Goal: Transaction & Acquisition: Obtain resource

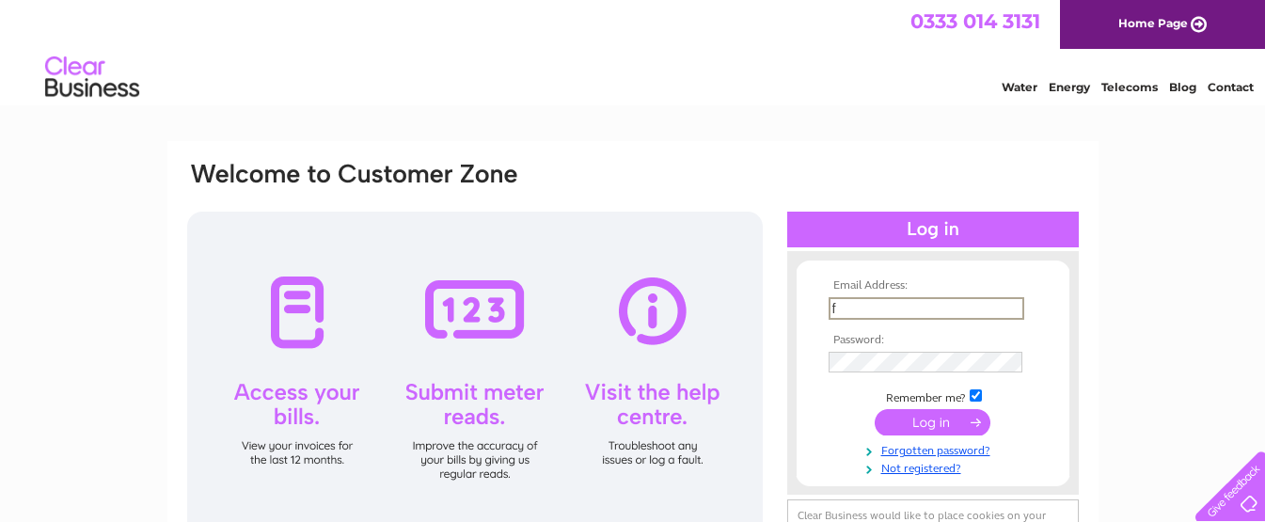
type input "futureforfurniture@outlook.com"
click at [905, 419] on input "submit" at bounding box center [933, 420] width 116 height 26
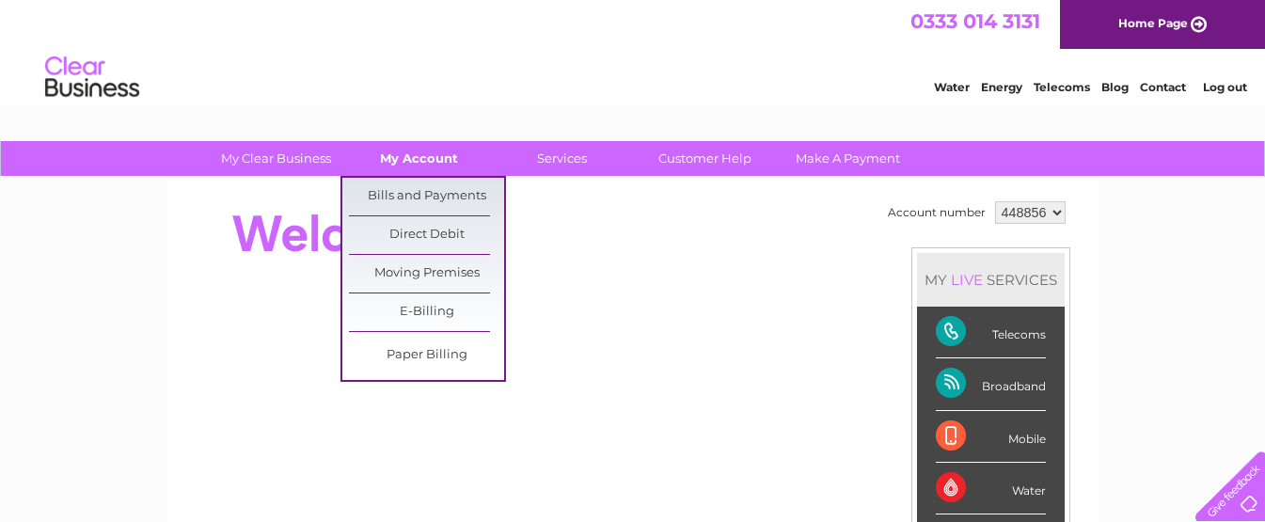
click at [445, 153] on link "My Account" at bounding box center [419, 158] width 155 height 35
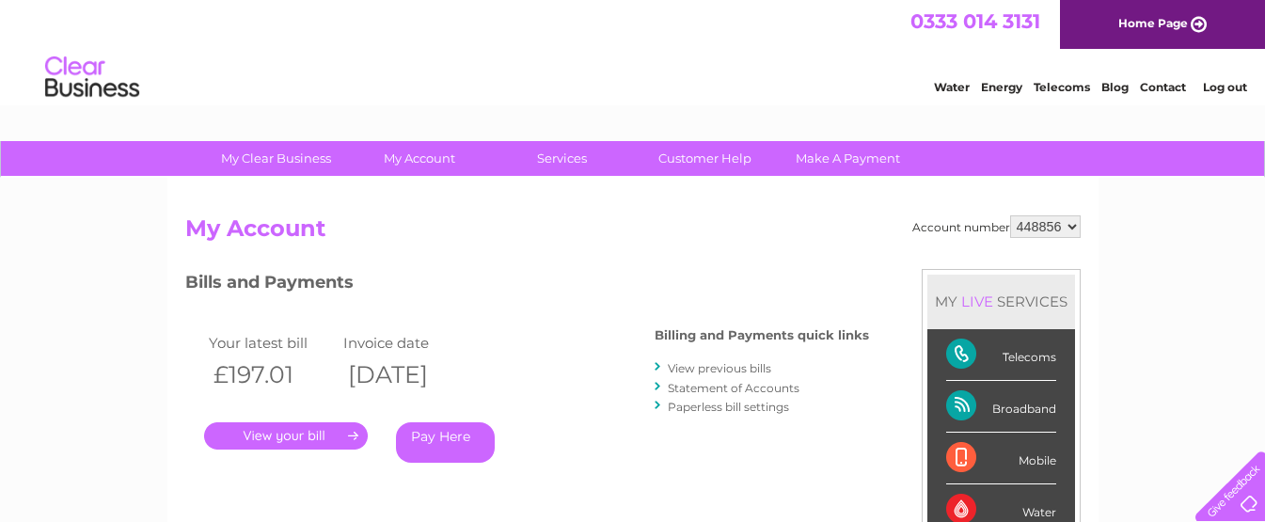
click at [329, 437] on link "." at bounding box center [286, 435] width 164 height 27
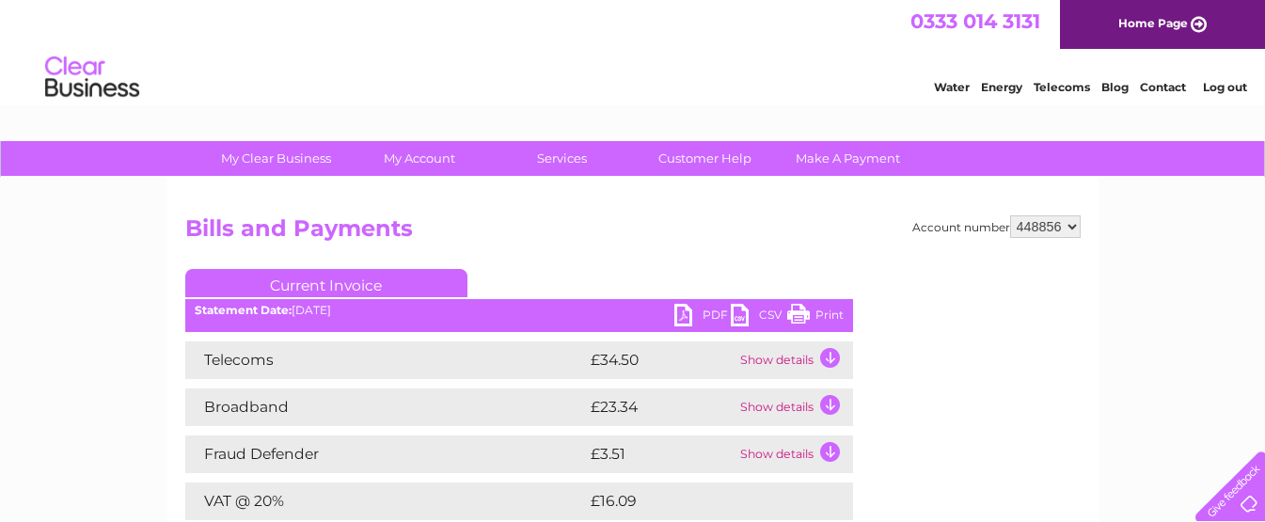
click at [686, 317] on link "PDF" at bounding box center [703, 317] width 56 height 27
click at [686, 316] on link "PDF" at bounding box center [703, 317] width 56 height 27
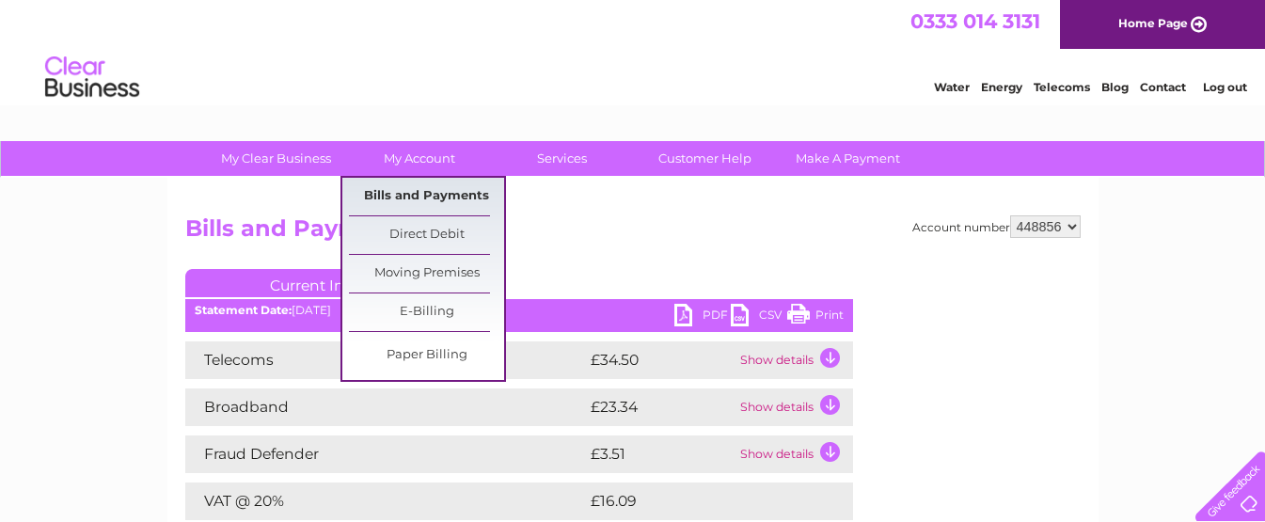
click at [435, 193] on link "Bills and Payments" at bounding box center [426, 197] width 155 height 38
click at [435, 195] on link "Bills and Payments" at bounding box center [426, 197] width 155 height 38
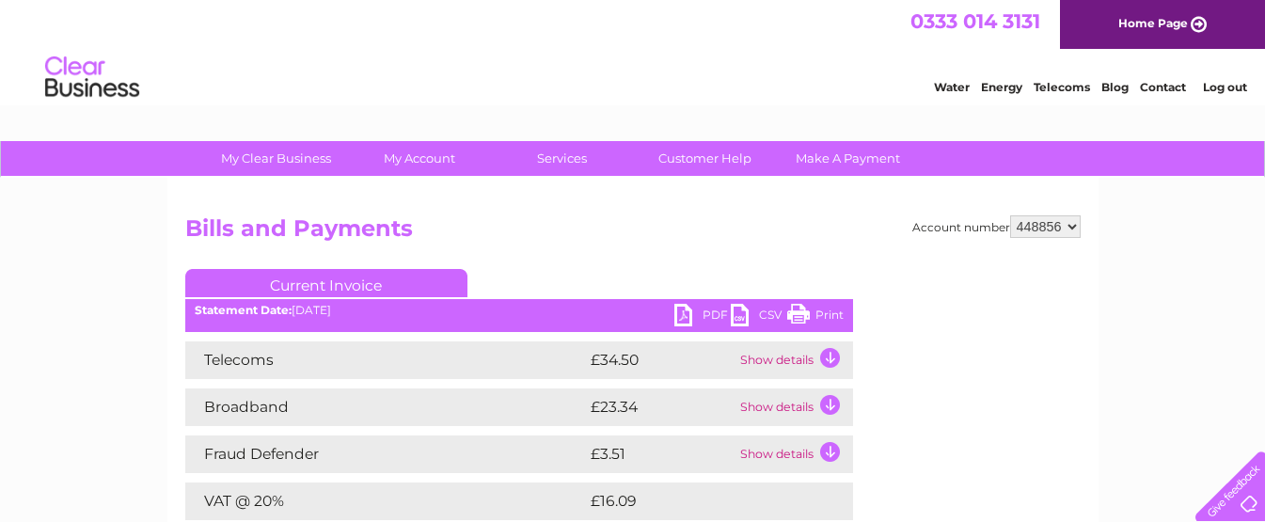
click at [318, 285] on link "Current Invoice" at bounding box center [326, 283] width 282 height 28
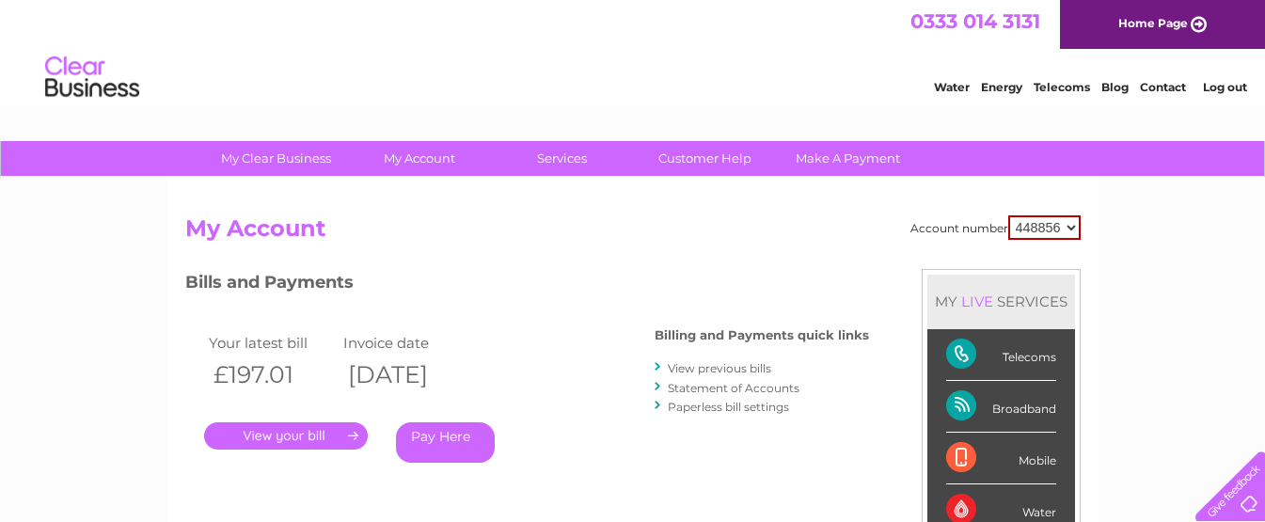
click at [692, 371] on link "View previous bills" at bounding box center [719, 368] width 103 height 14
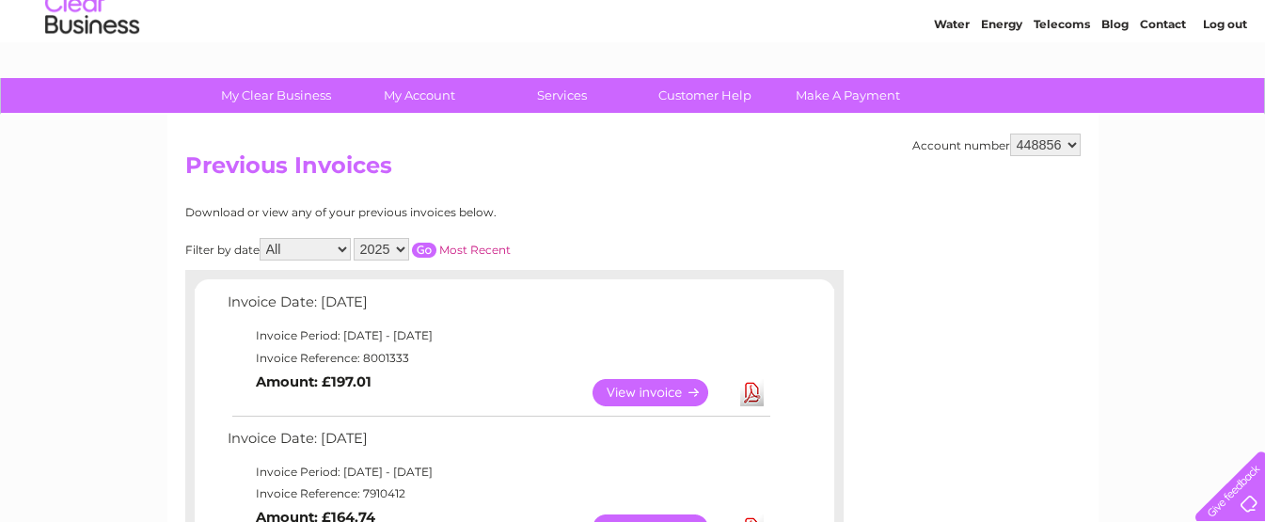
scroll to position [94, 0]
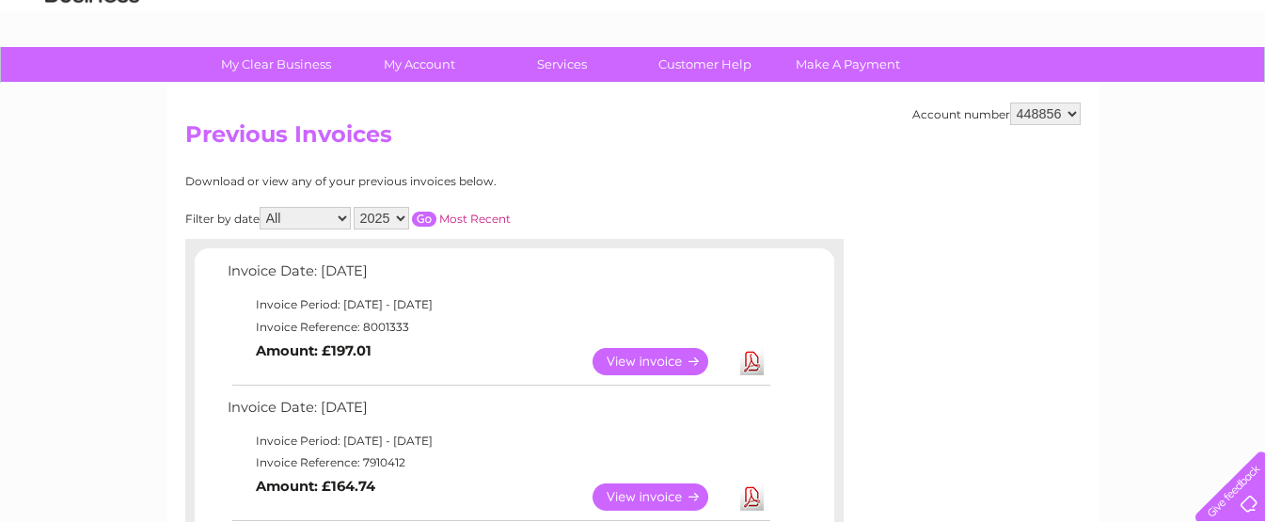
click at [614, 498] on link "View" at bounding box center [662, 497] width 138 height 27
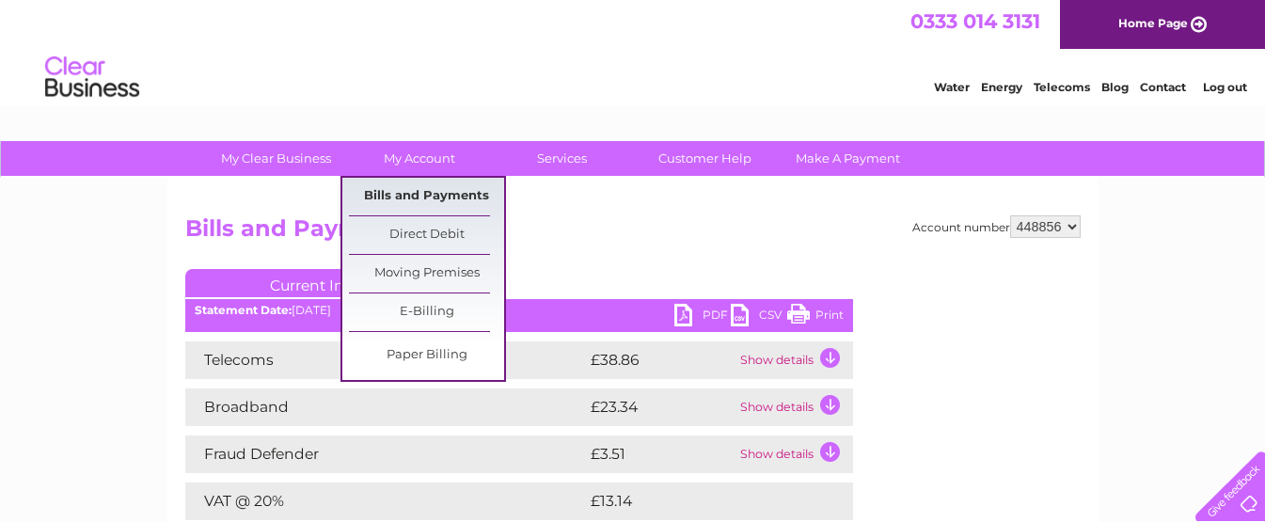
click at [414, 193] on link "Bills and Payments" at bounding box center [426, 197] width 155 height 38
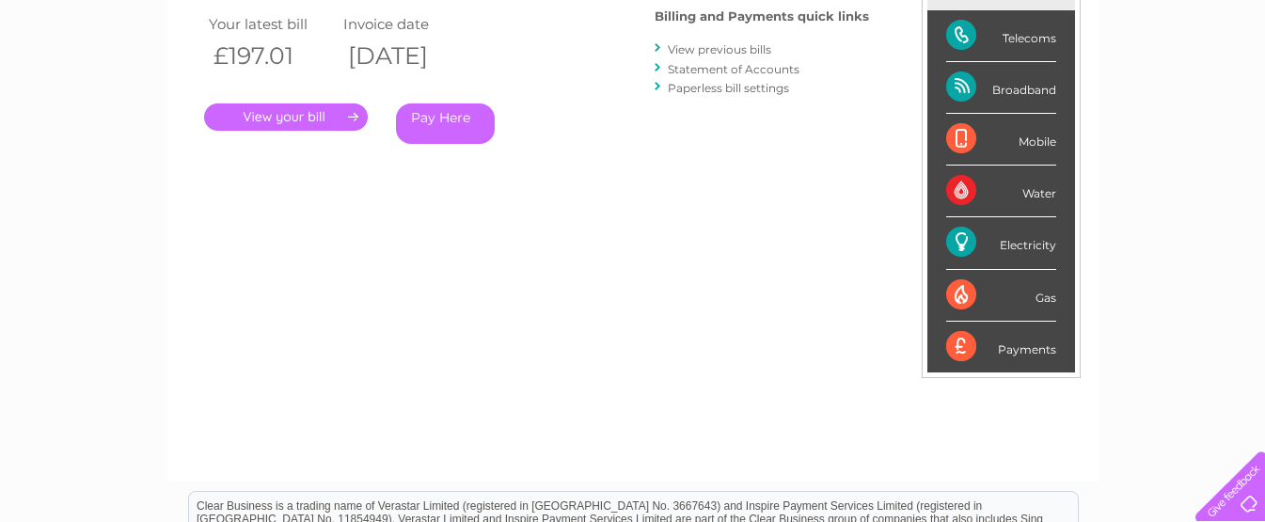
scroll to position [94, 0]
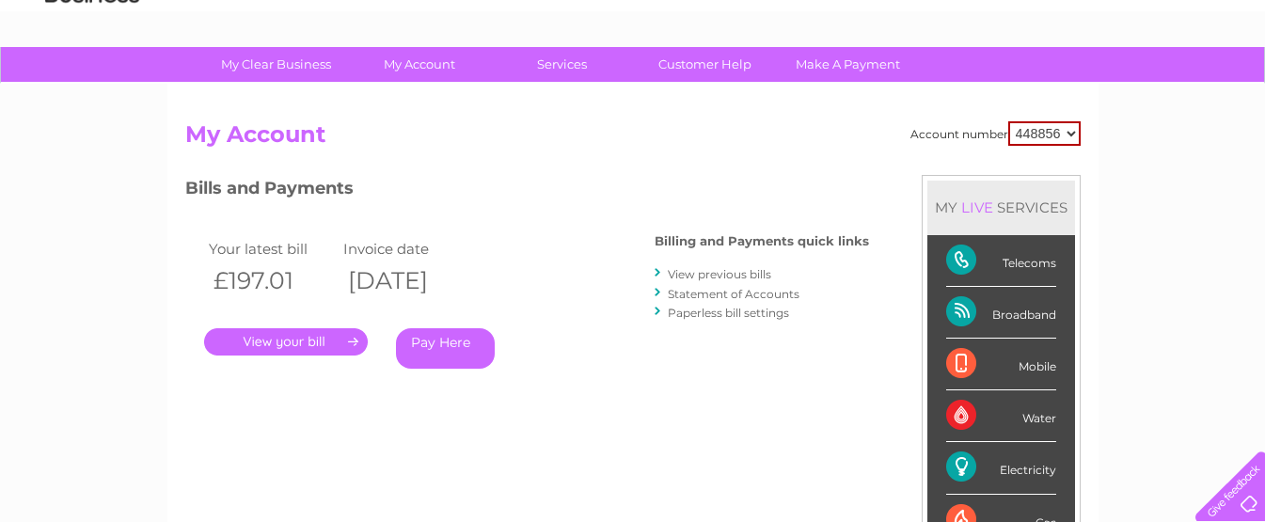
click at [277, 339] on link "." at bounding box center [286, 341] width 164 height 27
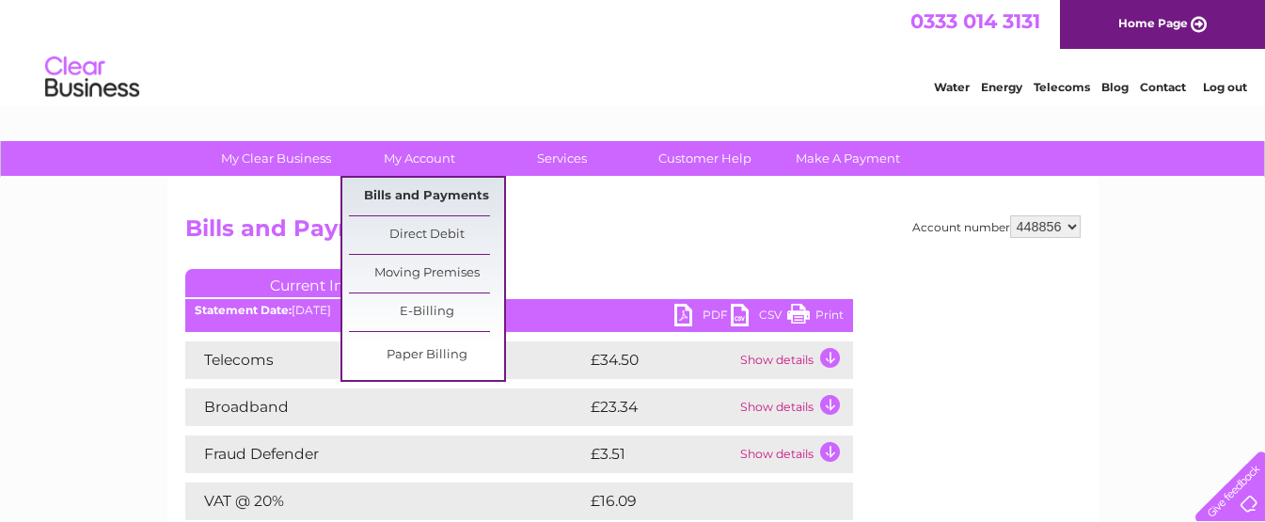
click at [422, 188] on link "Bills and Payments" at bounding box center [426, 197] width 155 height 38
click at [422, 192] on link "Bills and Payments" at bounding box center [426, 197] width 155 height 38
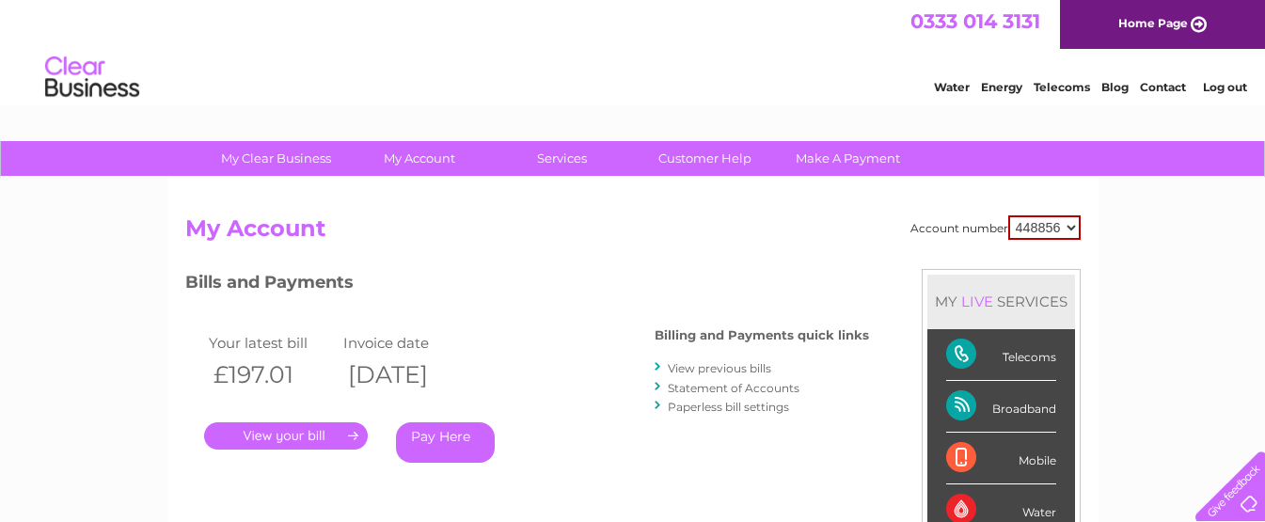
click at [708, 366] on link "View previous bills" at bounding box center [719, 368] width 103 height 14
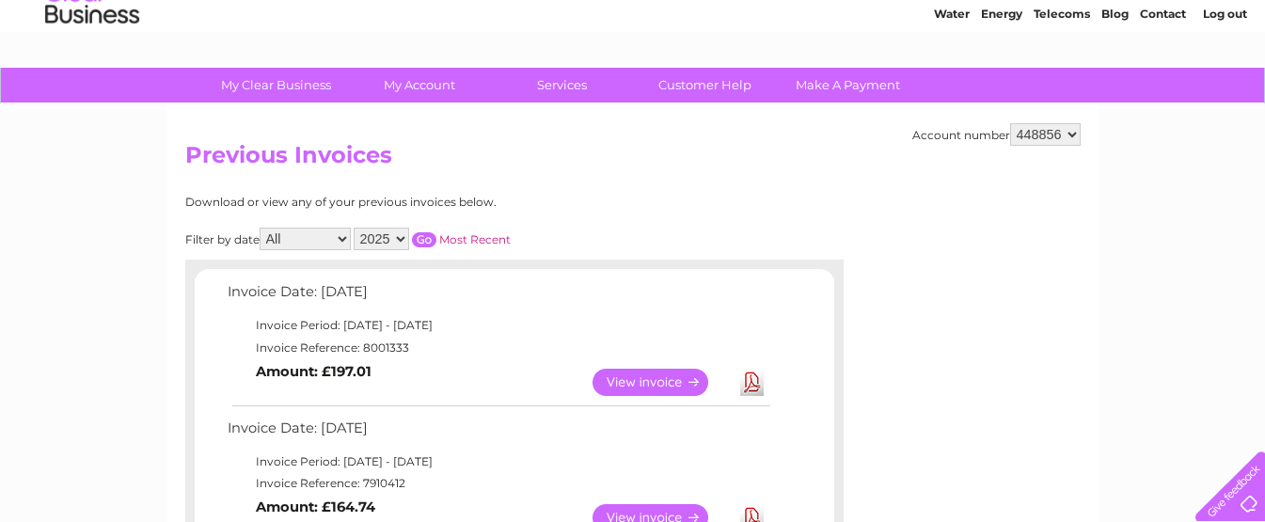
scroll to position [188, 0]
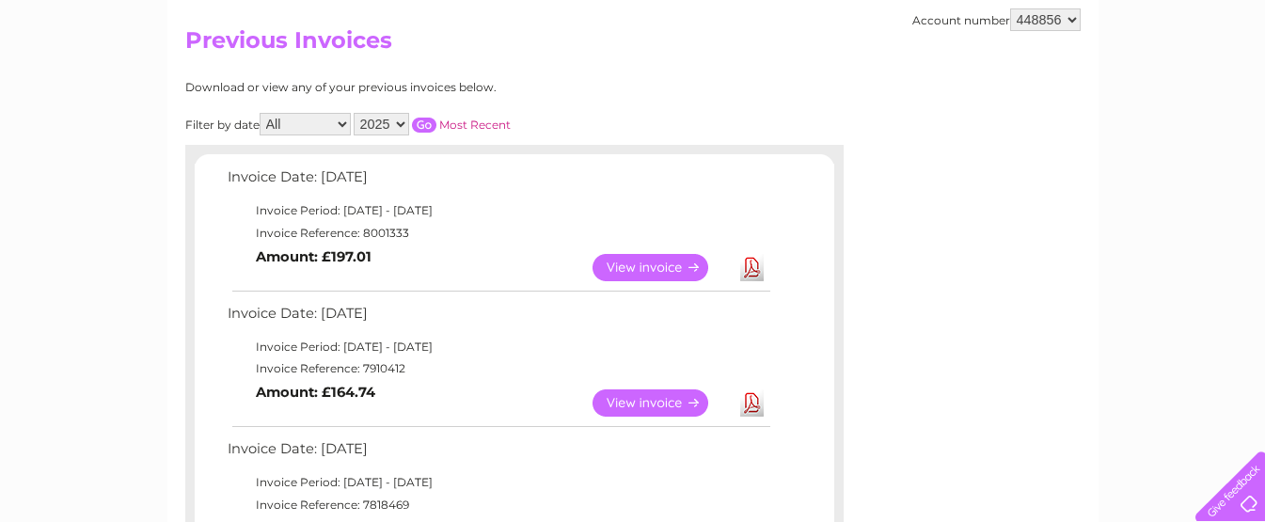
click at [638, 401] on link "View" at bounding box center [662, 403] width 138 height 27
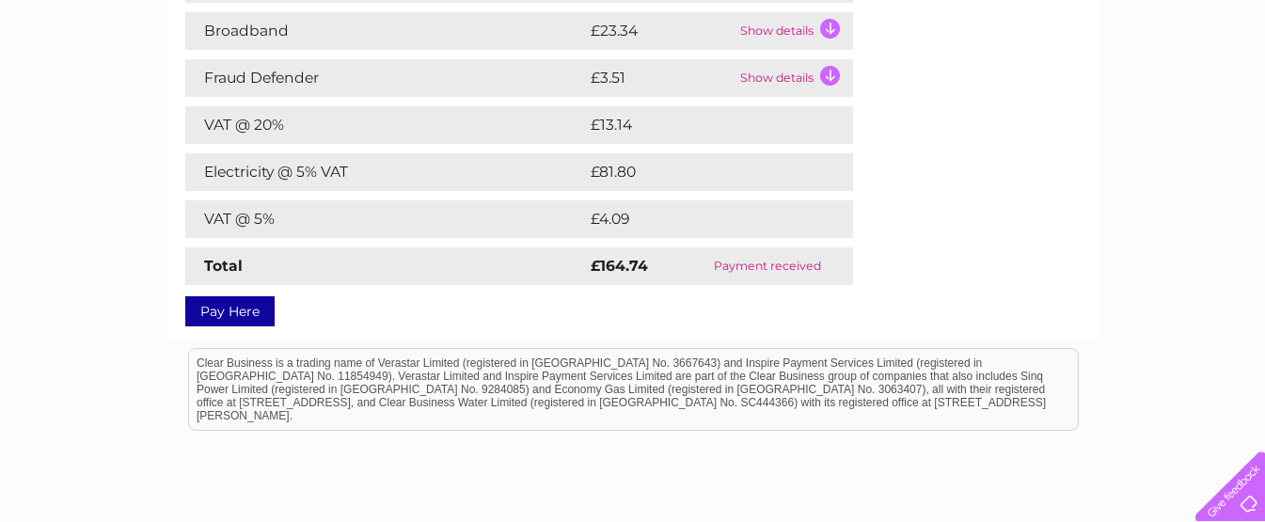
scroll to position [94, 0]
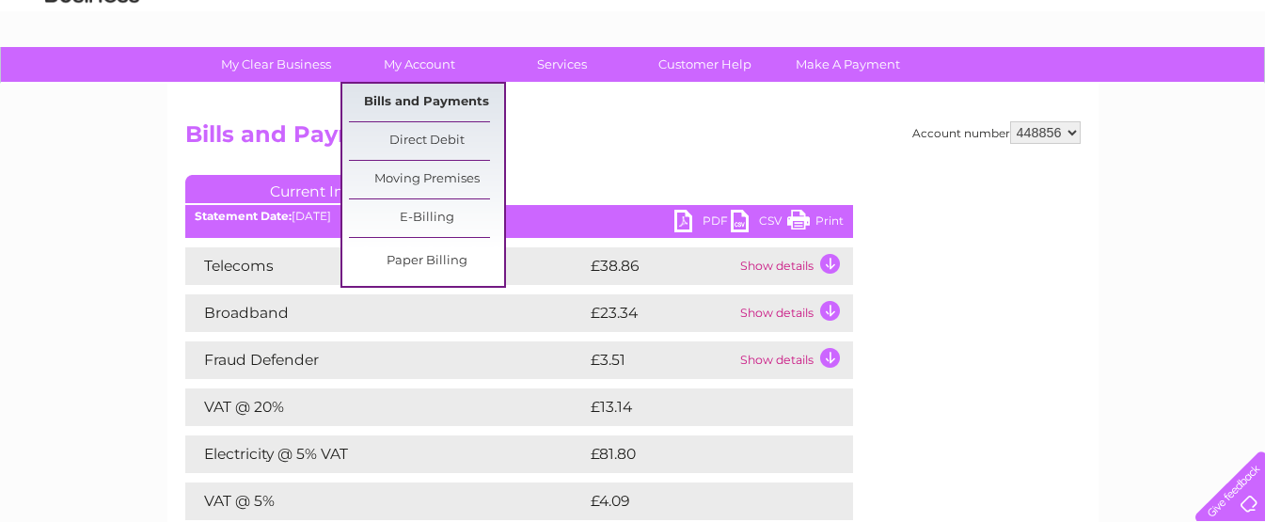
click at [441, 97] on link "Bills and Payments" at bounding box center [426, 103] width 155 height 38
click at [442, 97] on link "Bills and Payments" at bounding box center [426, 103] width 155 height 38
click at [445, 103] on link "Bills and Payments" at bounding box center [426, 103] width 155 height 38
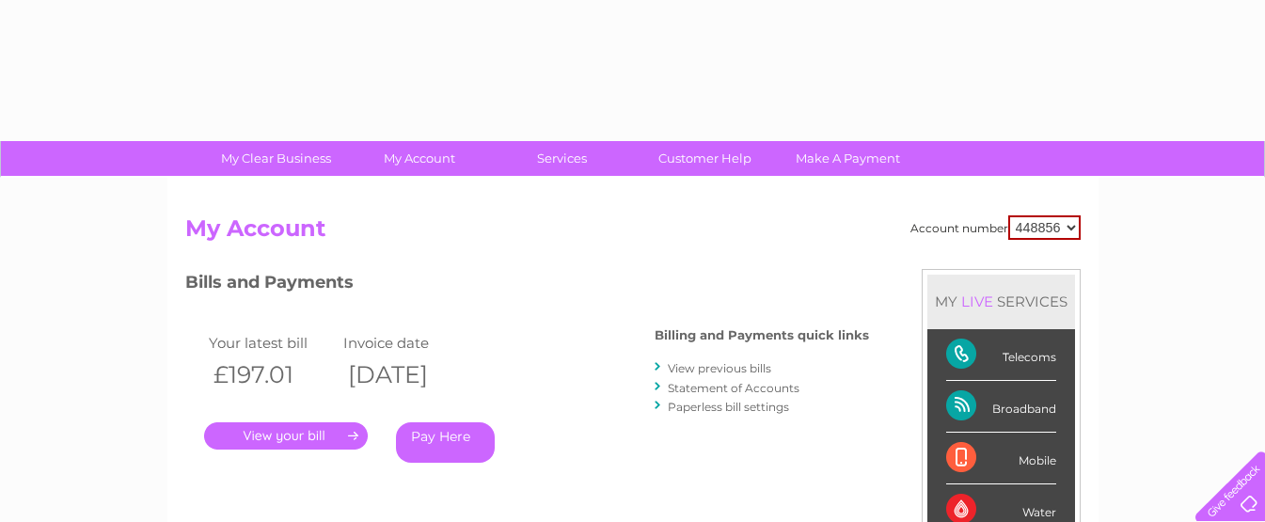
click at [717, 368] on link "View previous bills" at bounding box center [719, 368] width 103 height 14
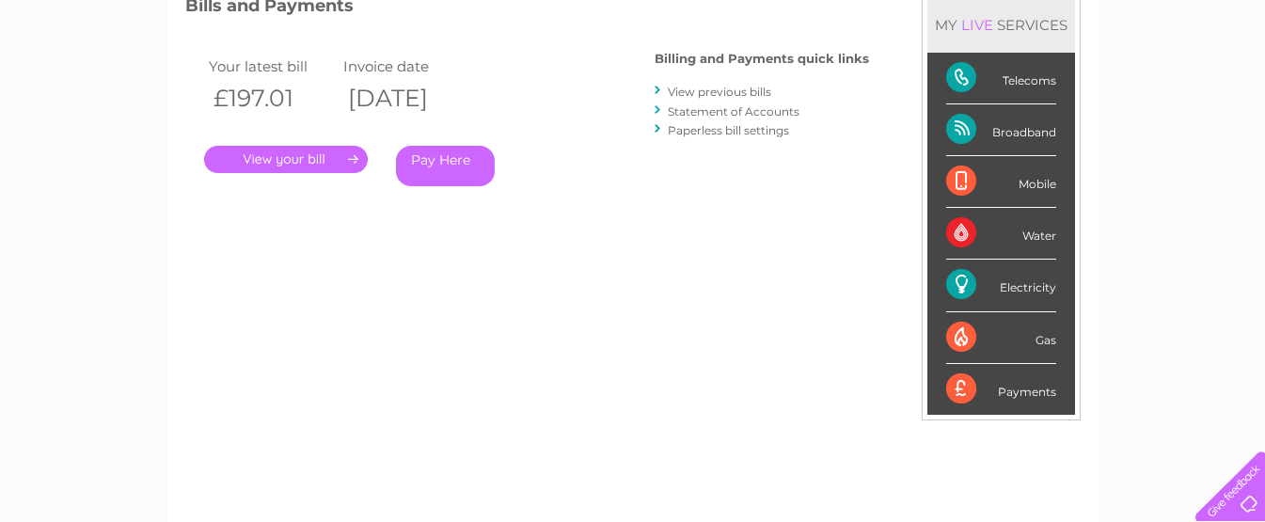
scroll to position [282, 0]
